Goal: Use online tool/utility: Utilize a website feature to perform a specific function

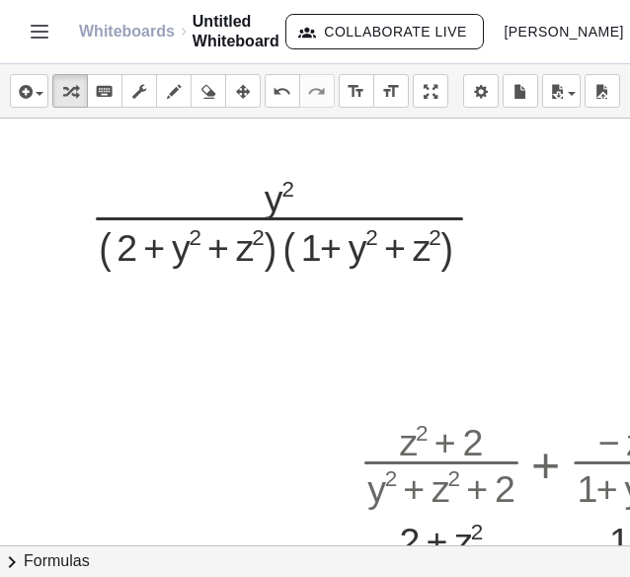
scroll to position [117, 164]
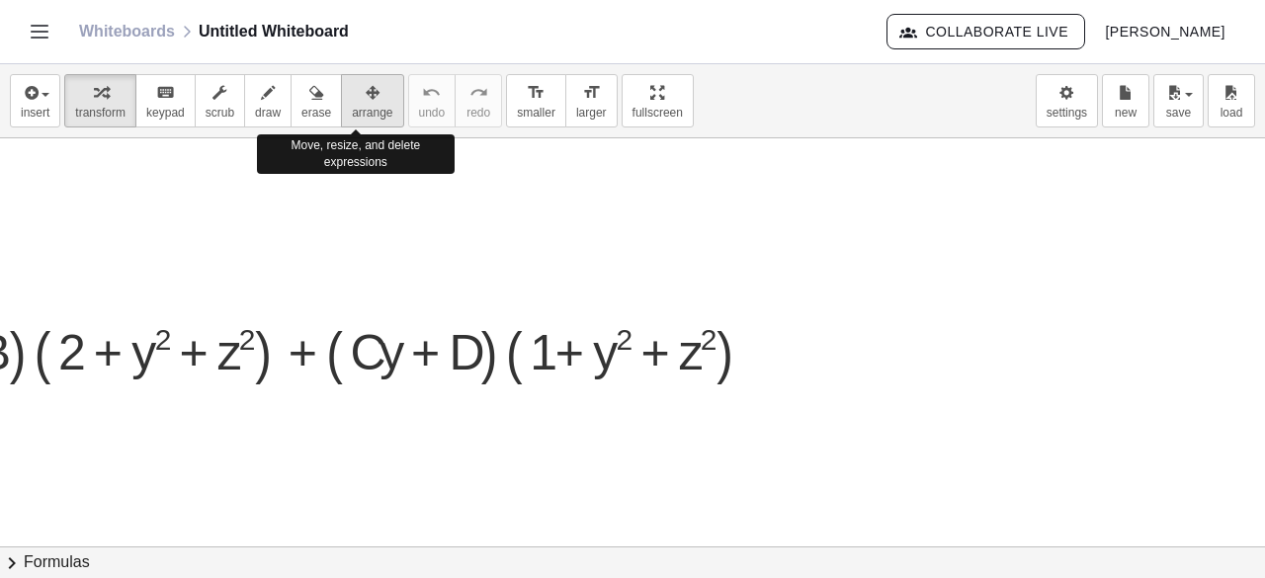
click at [352, 90] on div "button" at bounding box center [372, 92] width 41 height 24
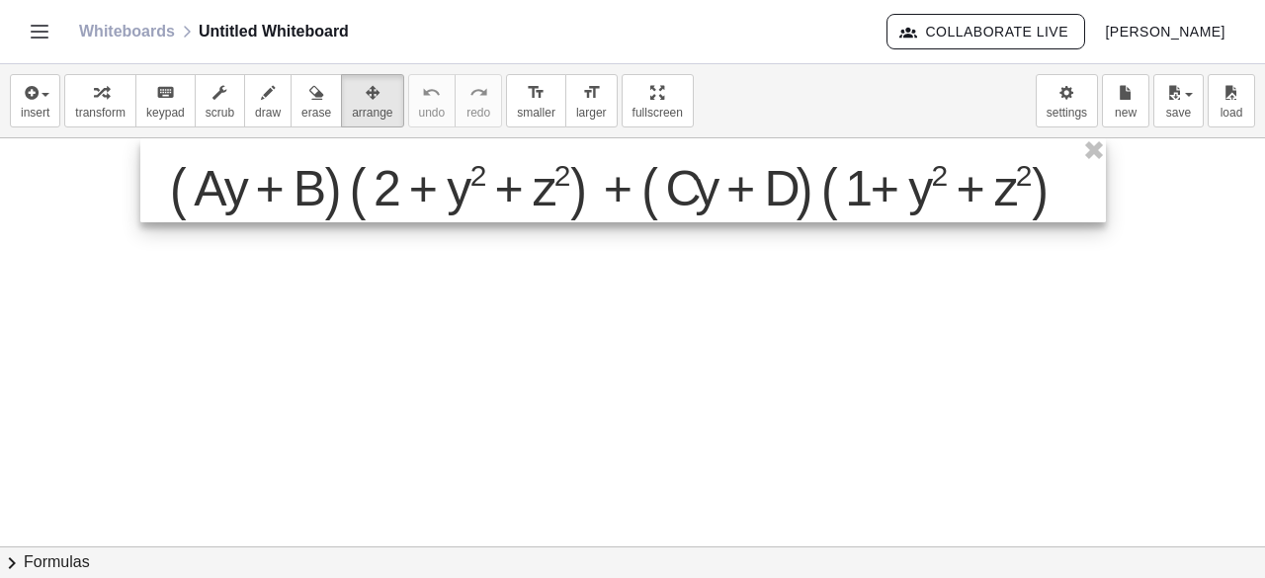
drag, startPoint x: 383, startPoint y: 344, endPoint x: 687, endPoint y: 70, distance: 408.6
click at [629, 70] on div "insert select one: Math Expression Function Text Youtube Video Graphing Geometr…" at bounding box center [632, 321] width 1265 height 514
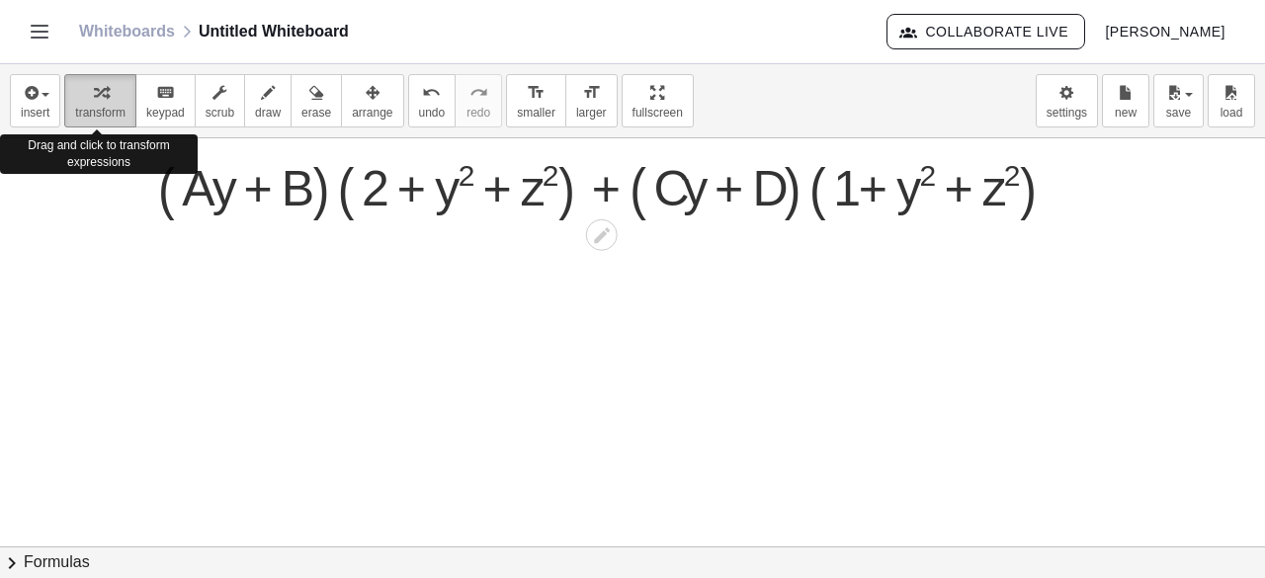
click at [111, 118] on span "transform" at bounding box center [100, 113] width 50 height 14
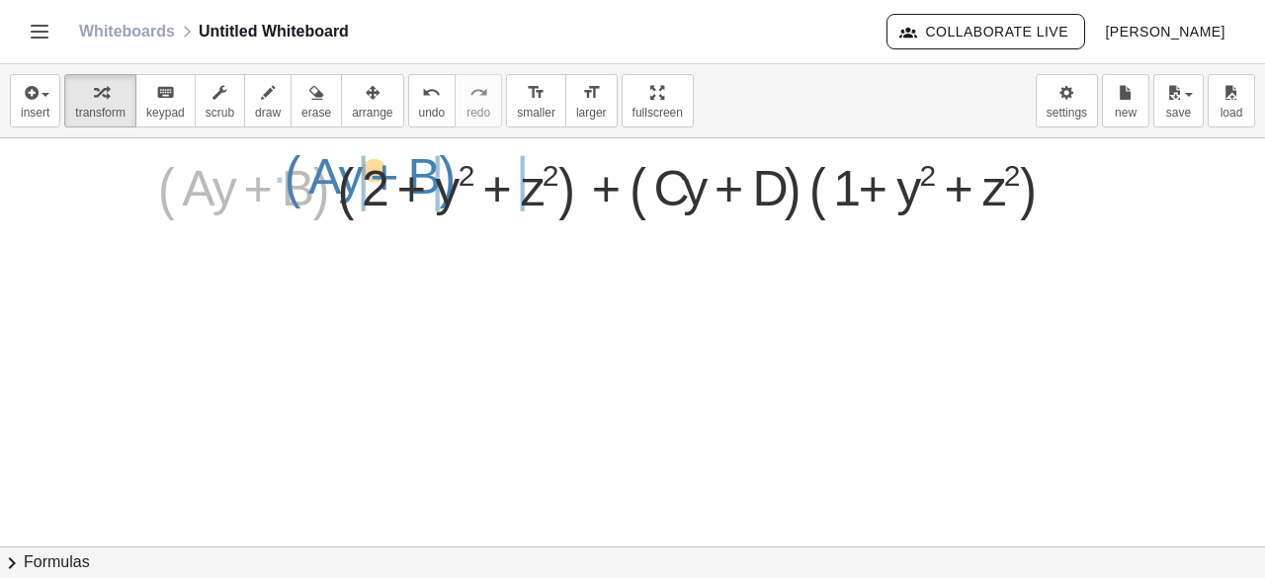
drag, startPoint x: 319, startPoint y: 177, endPoint x: 451, endPoint y: 165, distance: 132.0
click at [451, 165] on div at bounding box center [618, 180] width 941 height 75
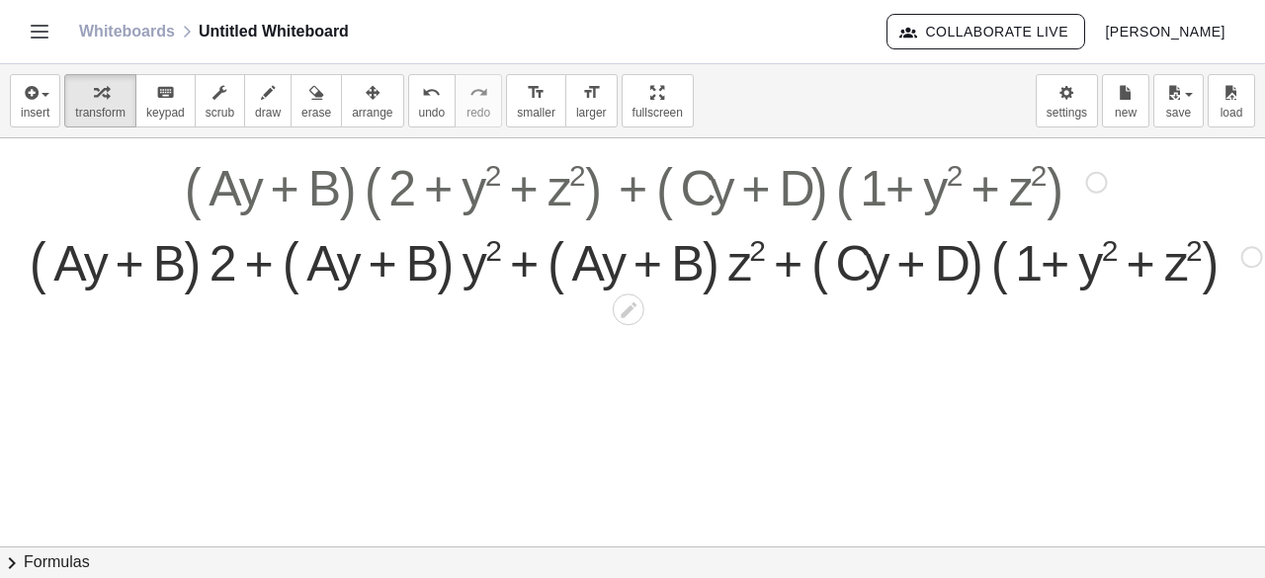
click at [195, 262] on div at bounding box center [646, 254] width 1252 height 75
drag, startPoint x: 218, startPoint y: 264, endPoint x: 60, endPoint y: 264, distance: 158.1
click at [60, 264] on div at bounding box center [646, 254] width 1252 height 75
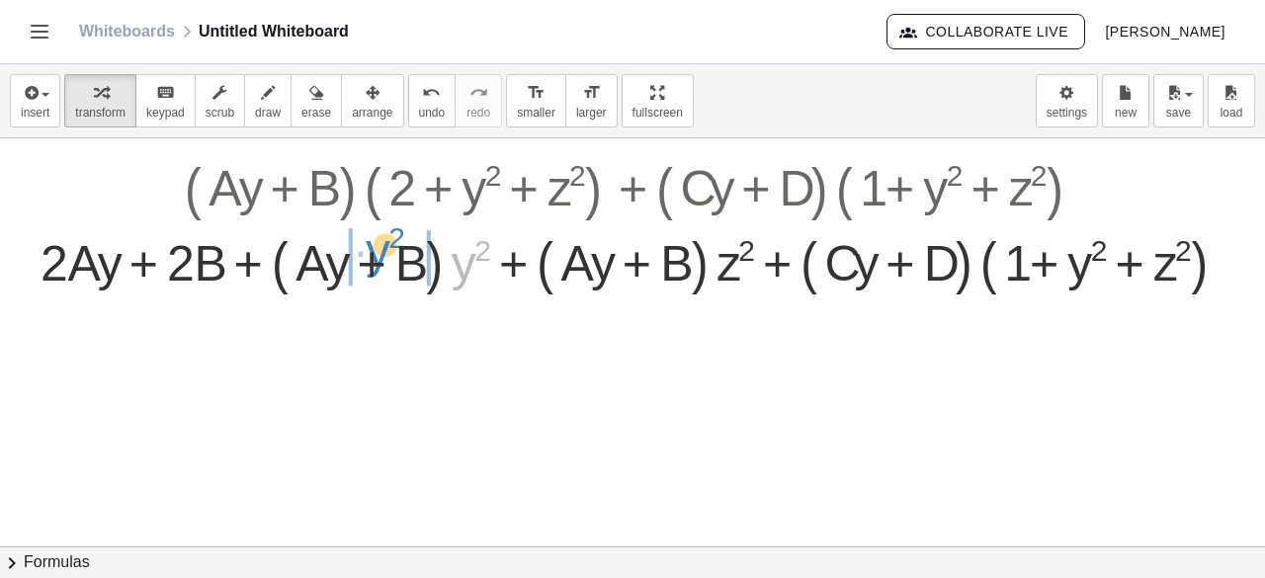
drag, startPoint x: 472, startPoint y: 266, endPoint x: 383, endPoint y: 253, distance: 89.9
click at [383, 253] on div at bounding box center [646, 254] width 1230 height 75
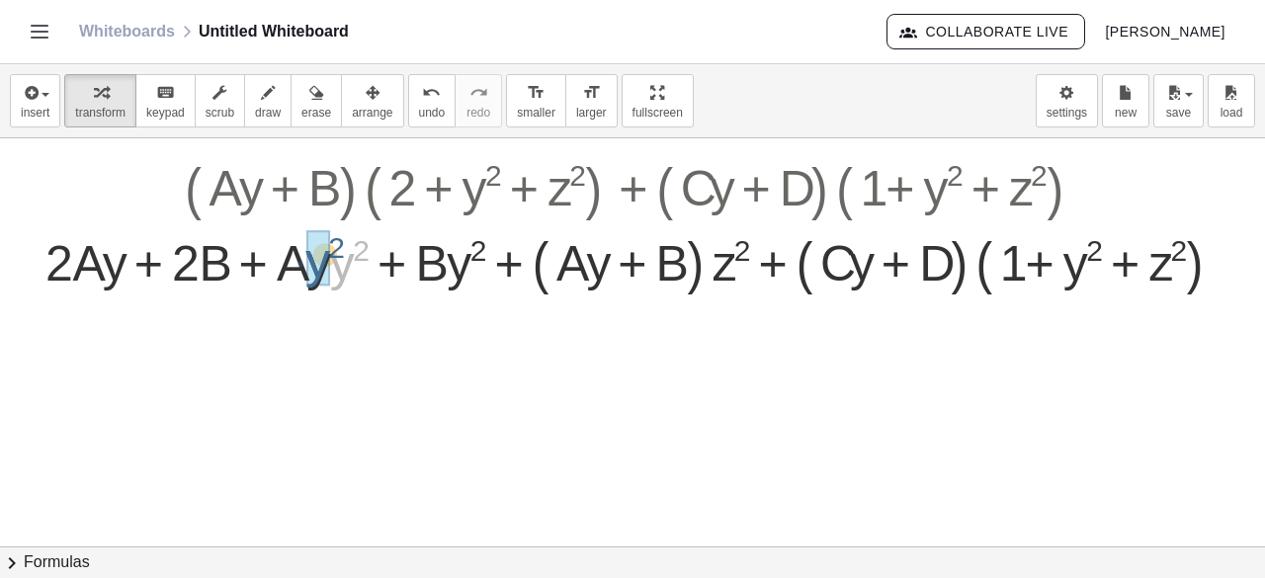
drag, startPoint x: 347, startPoint y: 273, endPoint x: 322, endPoint y: 270, distance: 24.9
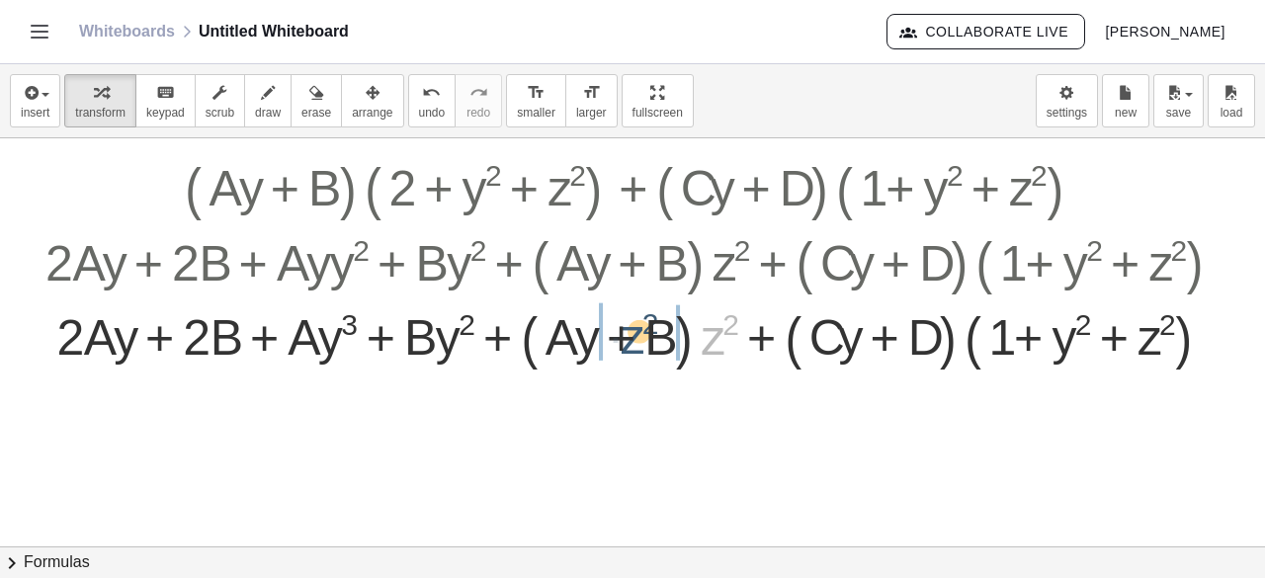
drag, startPoint x: 710, startPoint y: 340, endPoint x: 629, endPoint y: 339, distance: 81.0
click at [629, 339] on div at bounding box center [646, 329] width 1220 height 75
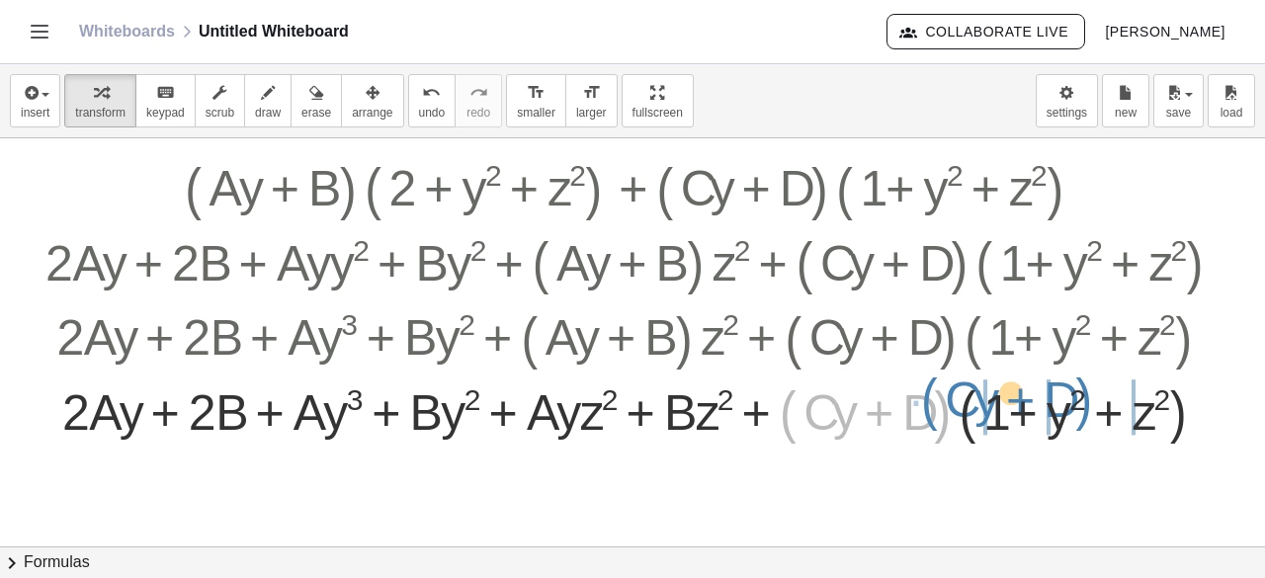
drag, startPoint x: 785, startPoint y: 419, endPoint x: 931, endPoint y: 406, distance: 146.8
click at [629, 406] on div at bounding box center [646, 404] width 1220 height 75
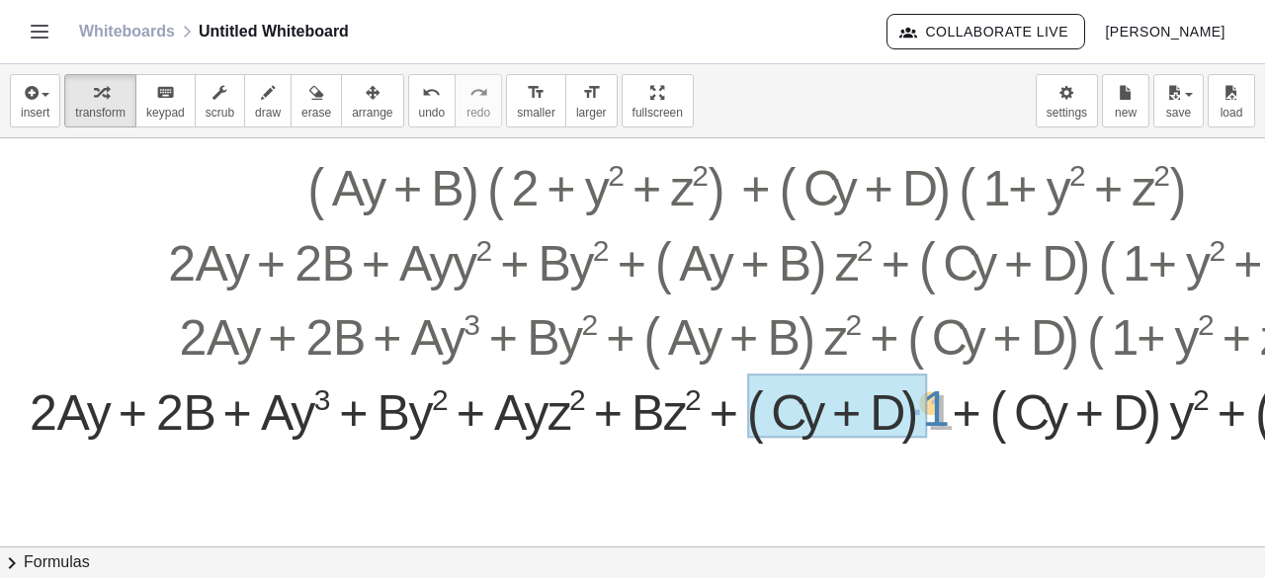
click at [629, 410] on div at bounding box center [768, 404] width 1497 height 75
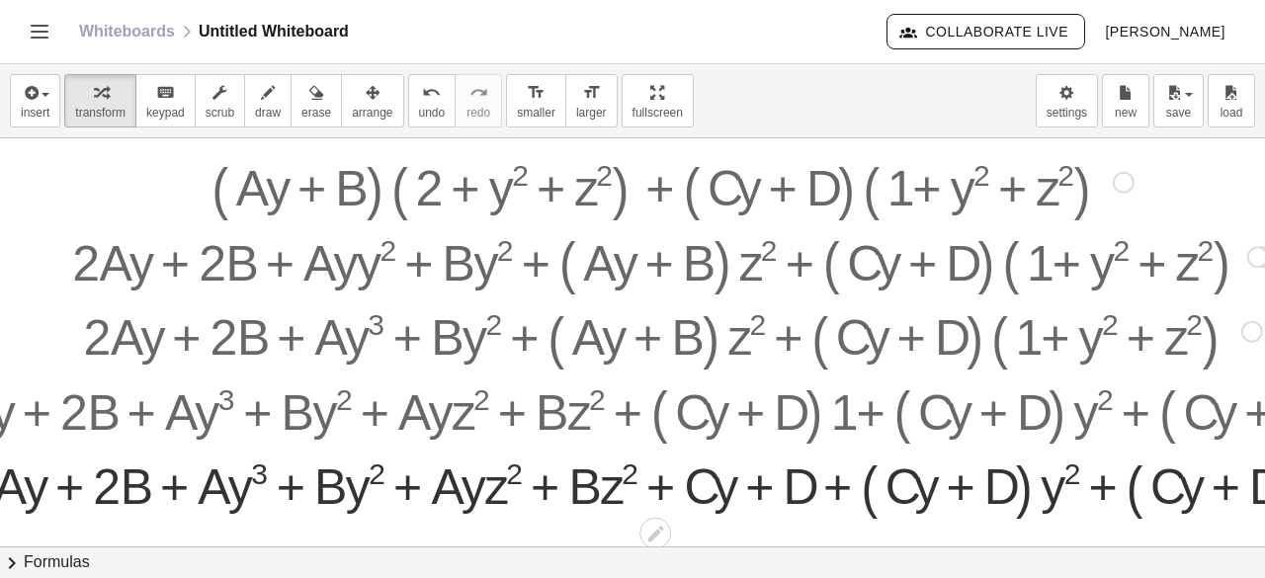
scroll to position [0, 105]
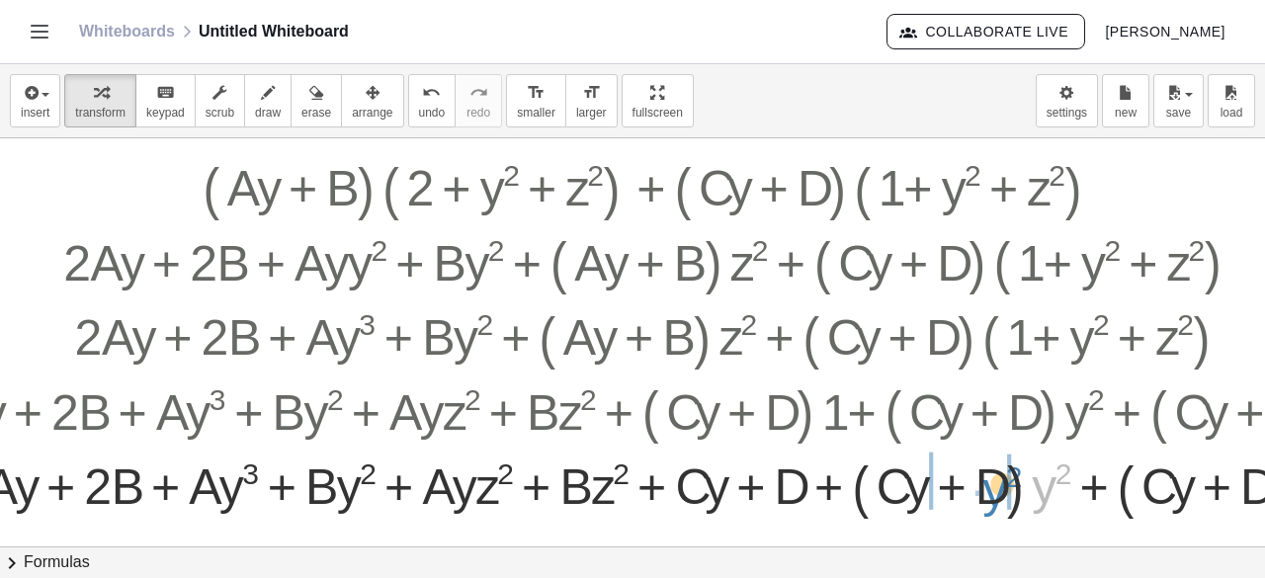
drag, startPoint x: 1040, startPoint y: 476, endPoint x: 990, endPoint y: 479, distance: 49.5
click at [629, 479] on div at bounding box center [663, 479] width 1497 height 75
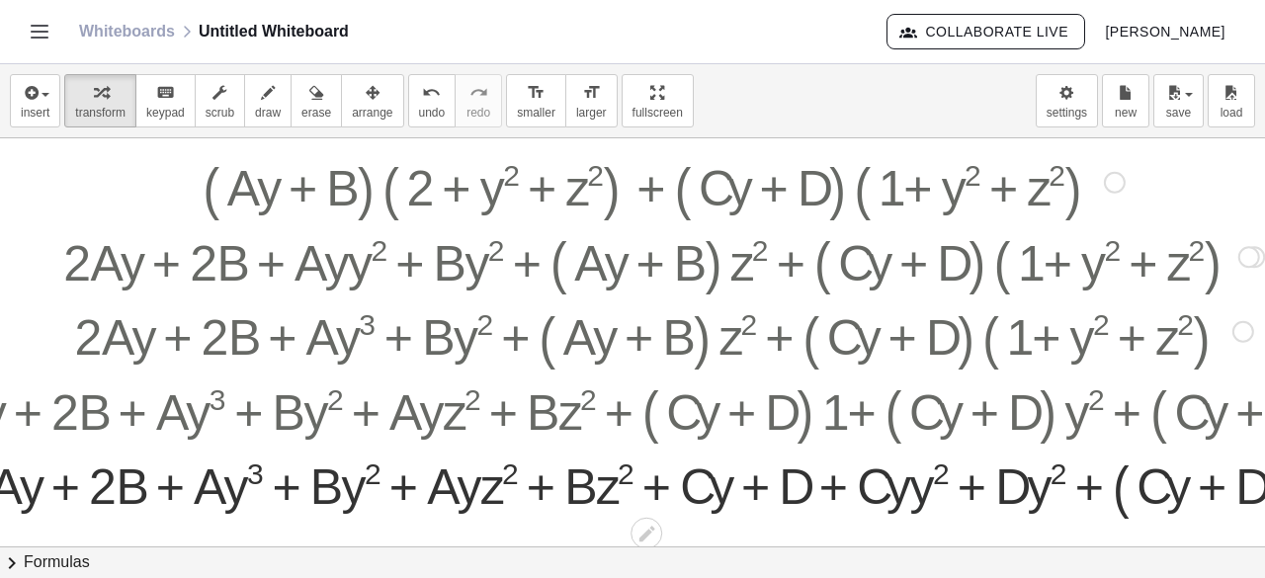
click at [629, 507] on div at bounding box center [663, 479] width 1497 height 75
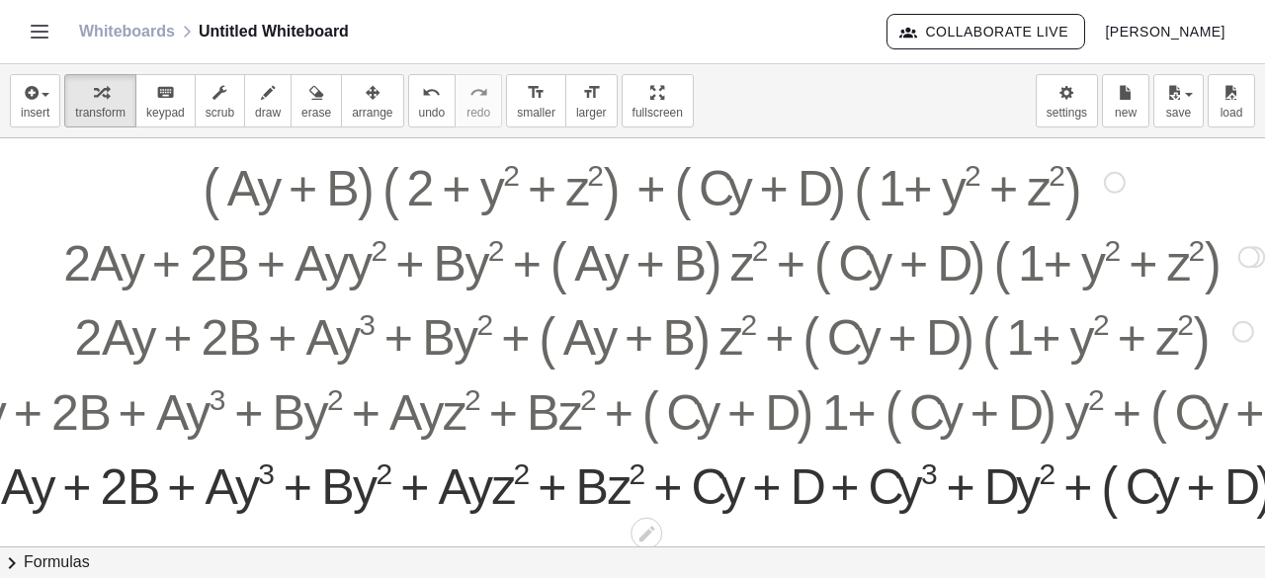
scroll to position [0, 277]
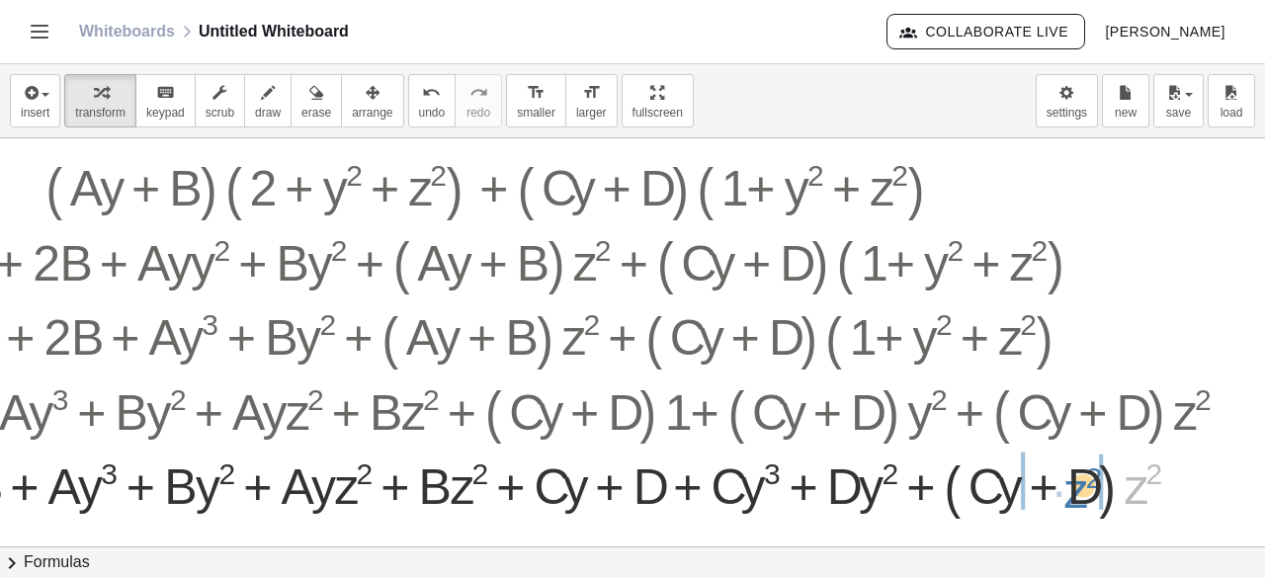
drag, startPoint x: 1119, startPoint y: 479, endPoint x: 1050, endPoint y: 483, distance: 68.3
click at [629, 483] on div at bounding box center [506, 479] width 1497 height 75
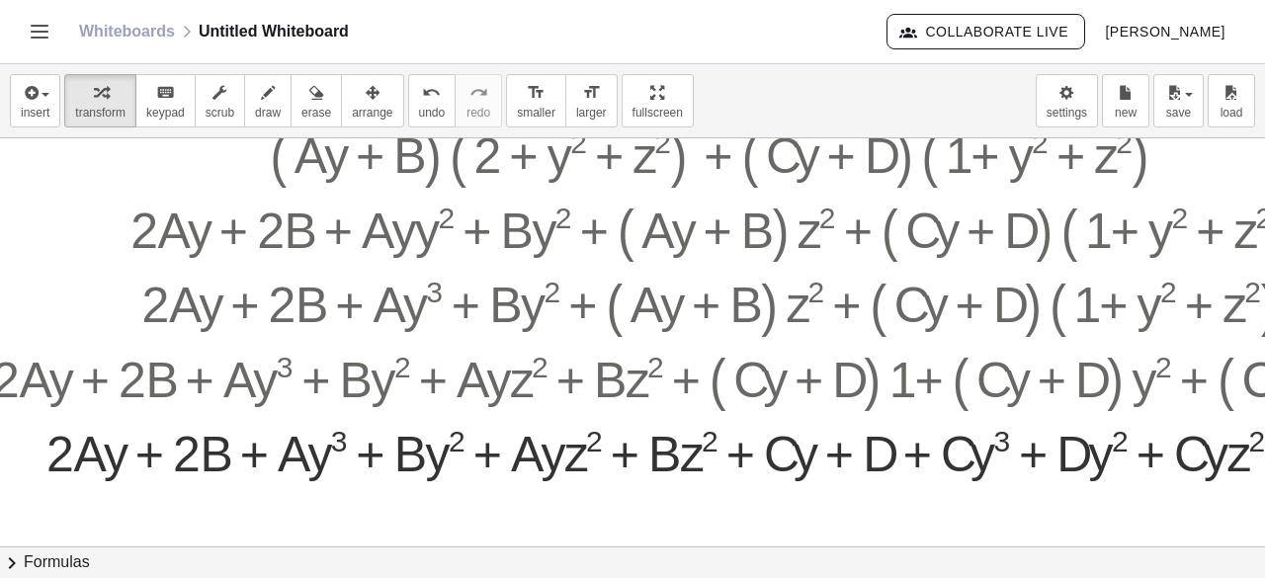
scroll to position [33, 0]
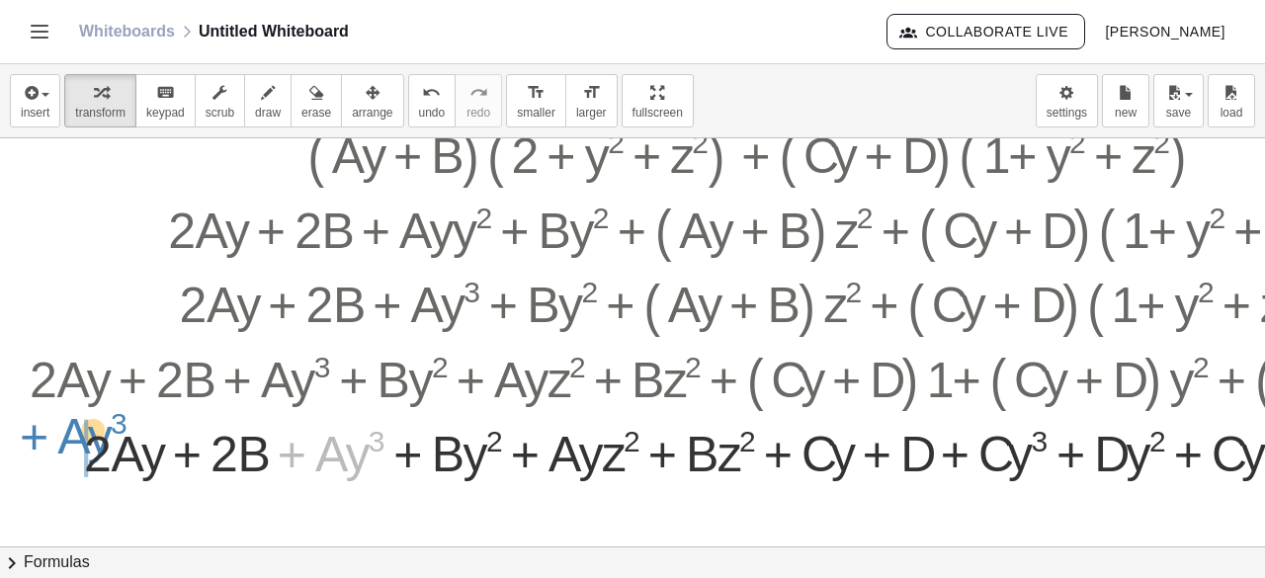
drag, startPoint x: 299, startPoint y: 461, endPoint x: 42, endPoint y: 444, distance: 258.5
click at [42, 444] on div at bounding box center [768, 445] width 1497 height 67
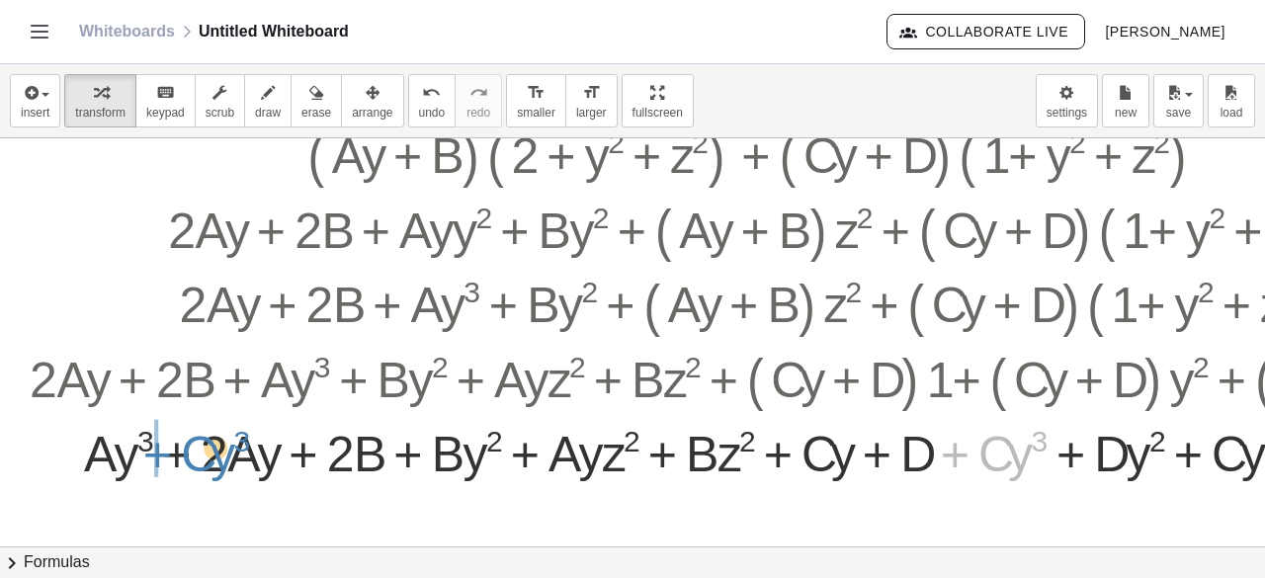
drag, startPoint x: 955, startPoint y: 448, endPoint x: 156, endPoint y: 448, distance: 798.4
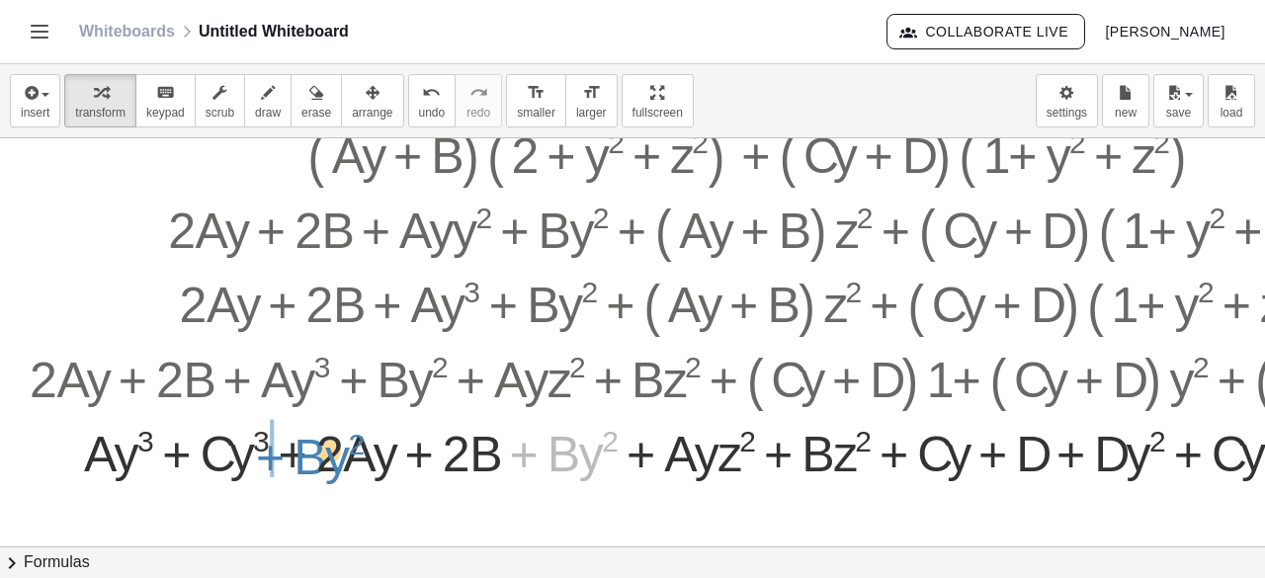
drag, startPoint x: 526, startPoint y: 460, endPoint x: 272, endPoint y: 463, distance: 254.0
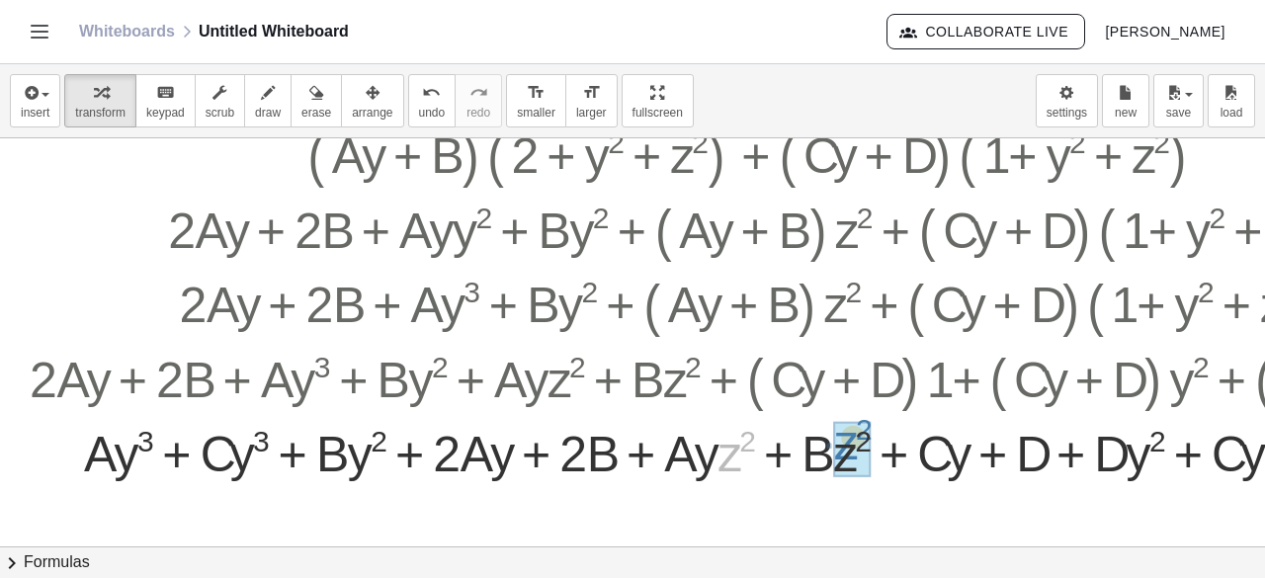
drag, startPoint x: 726, startPoint y: 456, endPoint x: 846, endPoint y: 444, distance: 120.2
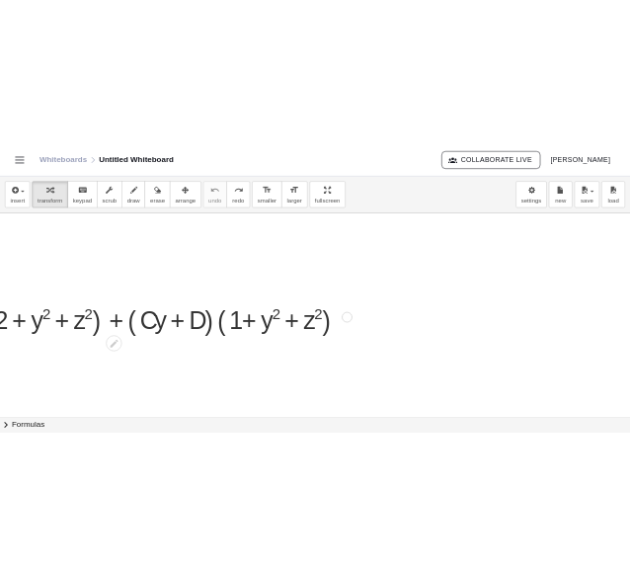
scroll to position [0, 32]
